Goal: Task Accomplishment & Management: Manage account settings

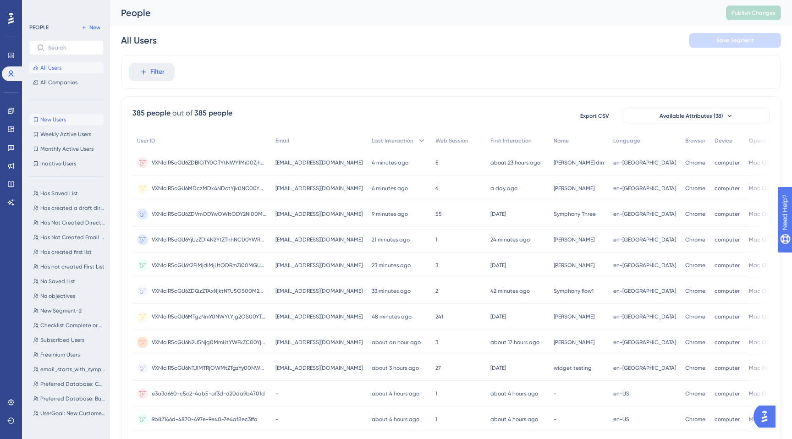
click at [52, 120] on span "New Users" at bounding box center [53, 119] width 26 height 7
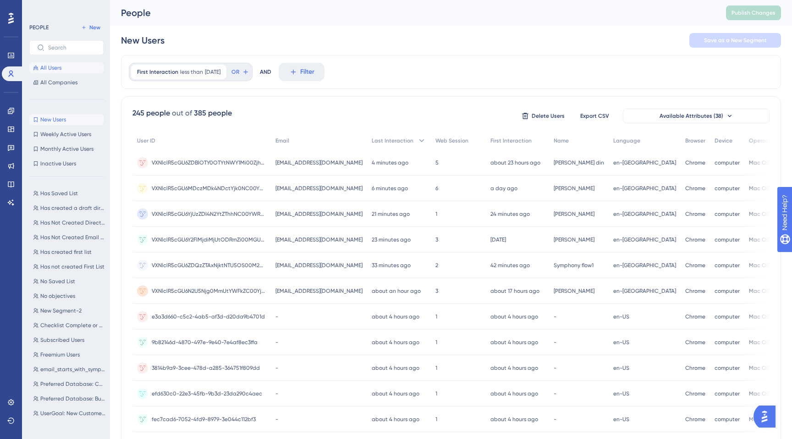
click at [47, 68] on span "All Users" at bounding box center [50, 67] width 21 height 7
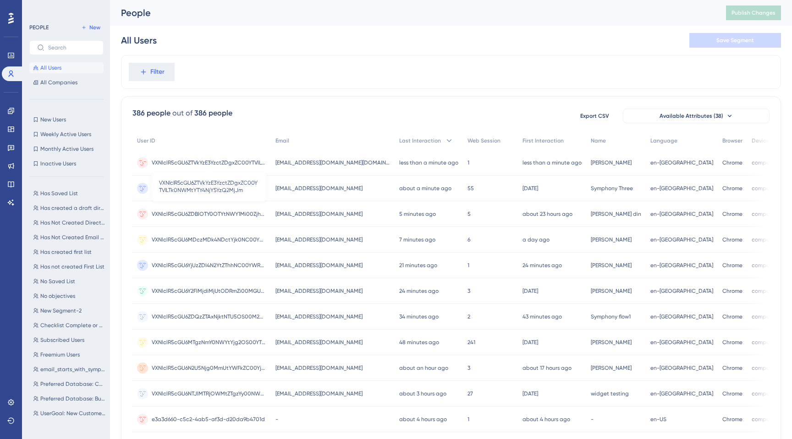
click at [198, 163] on span "VXNlclR5cGU6ZTVkYzE3YzctZDgxZC00YTVlLTk0NWMtYTY4NjY5YzQ2MjJm" at bounding box center [209, 162] width 115 height 7
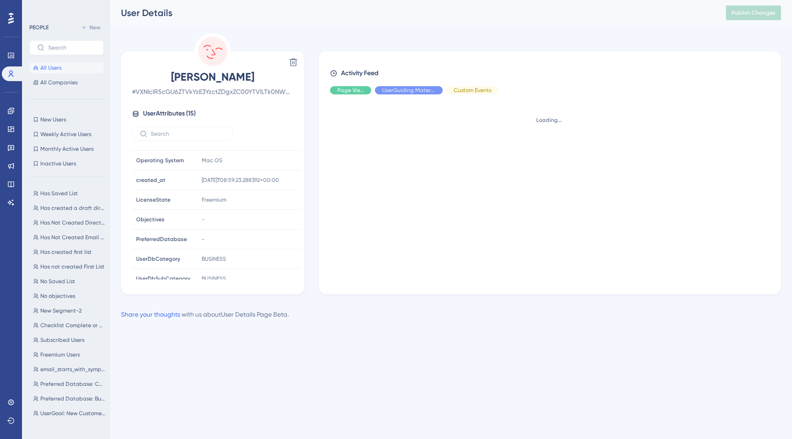
scroll to position [161, 0]
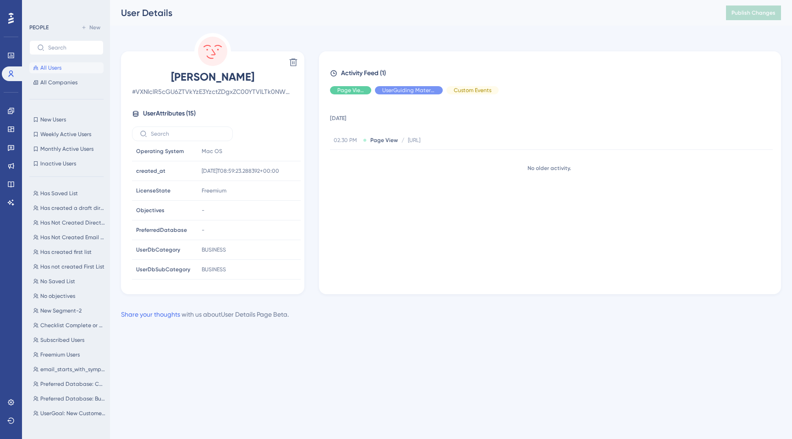
click at [48, 65] on span "All Users" at bounding box center [50, 67] width 21 height 7
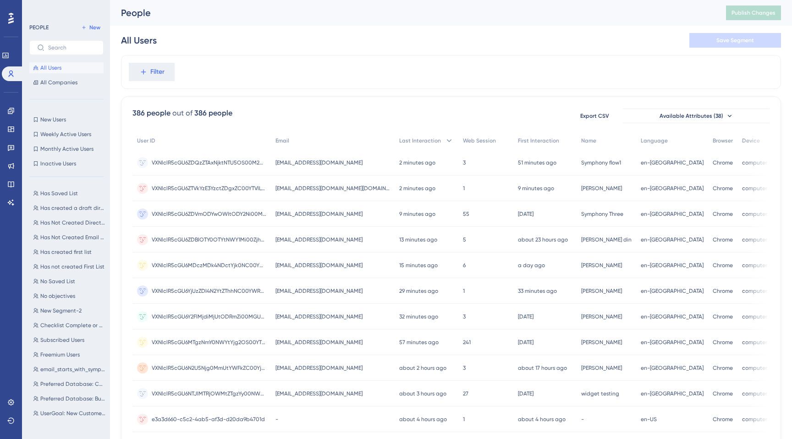
click at [289, 162] on span "[EMAIL_ADDRESS][DOMAIN_NAME]" at bounding box center [319, 162] width 87 height 7
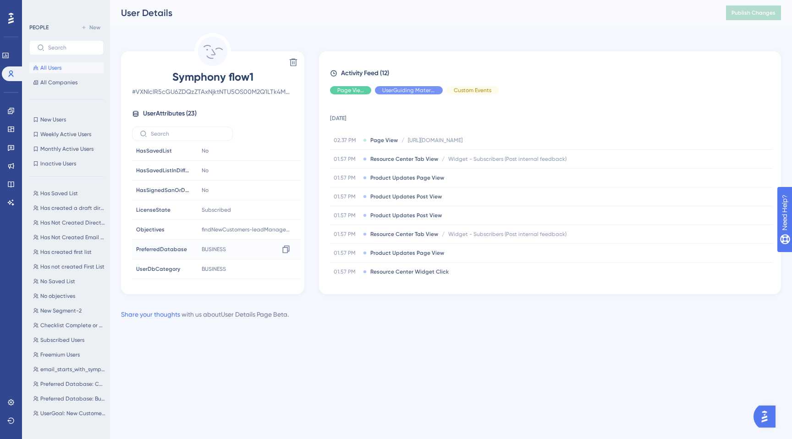
scroll to position [319, 0]
